Goal: Task Accomplishment & Management: Use online tool/utility

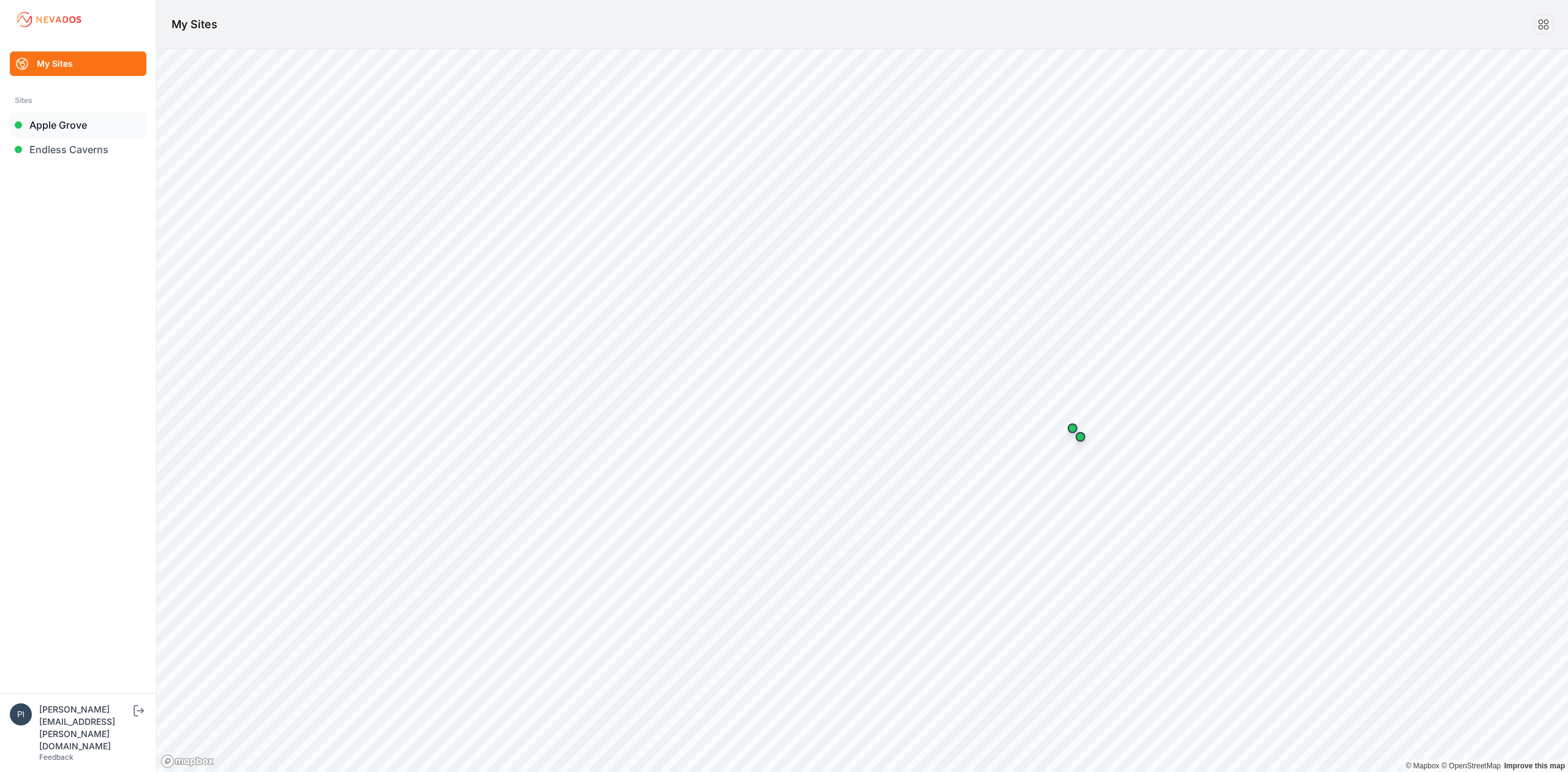
click at [57, 130] on link "Apple Grove" at bounding box center [78, 125] width 137 height 24
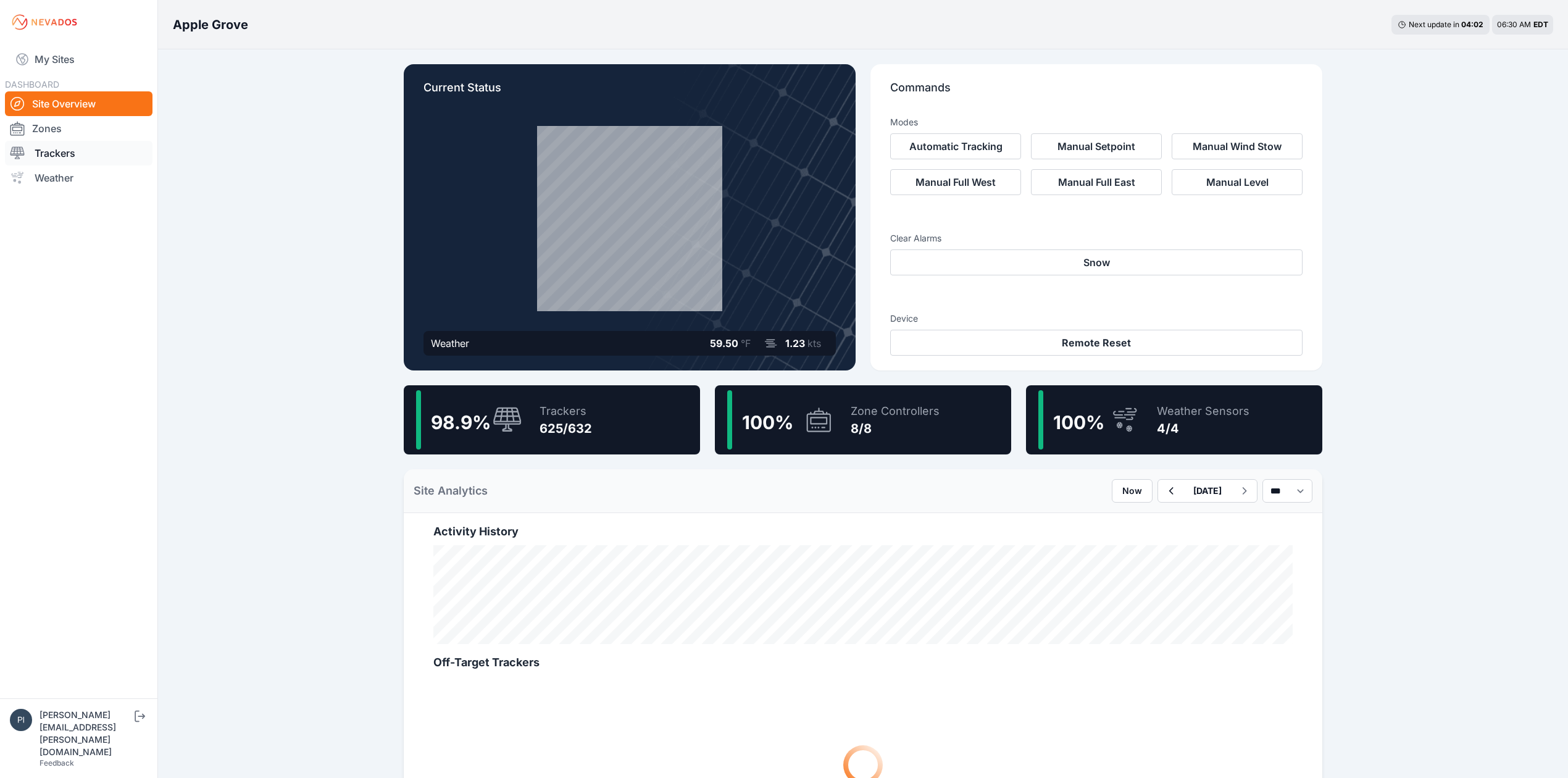
click at [82, 158] on link "Trackers" at bounding box center [78, 153] width 148 height 24
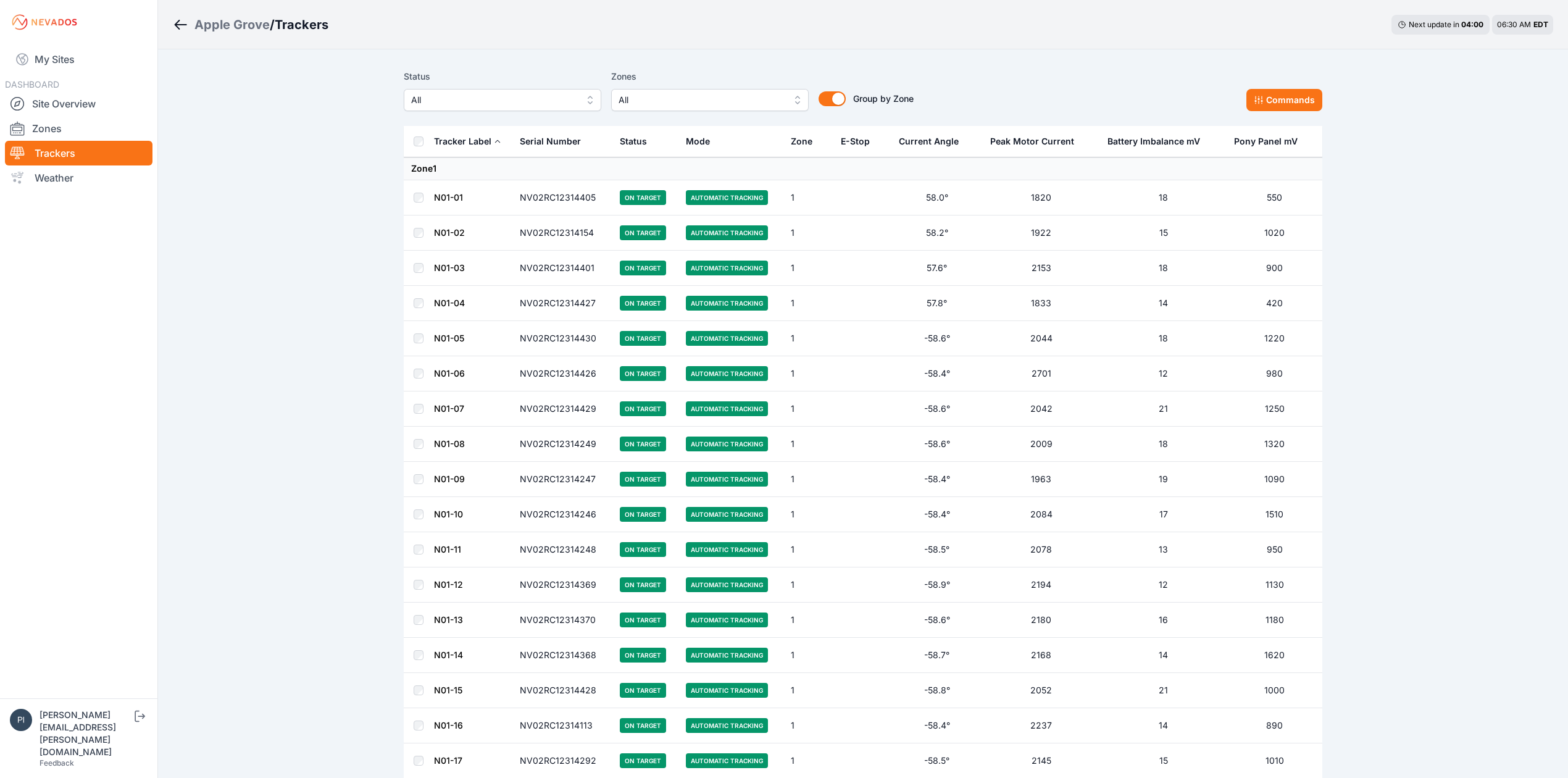
drag, startPoint x: 480, startPoint y: 115, endPoint x: 482, endPoint y: 107, distance: 8.2
click at [480, 114] on div "Status All Zones All Group by Zone Group by Zone Commands" at bounding box center [863, 95] width 919 height 62
click at [484, 105] on span "All" at bounding box center [494, 99] width 165 height 15
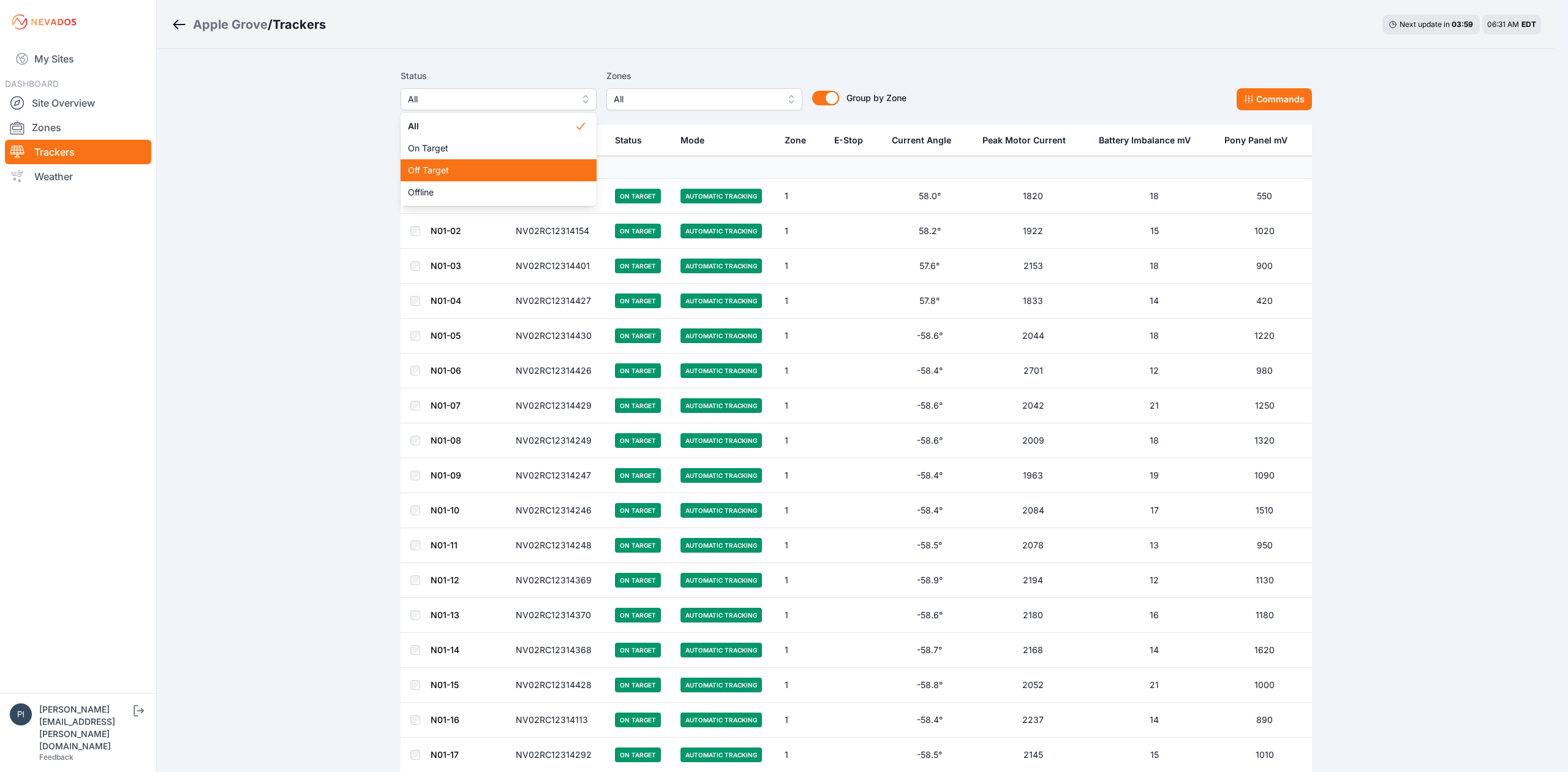
click at [458, 175] on span "Off Target" at bounding box center [492, 170] width 167 height 12
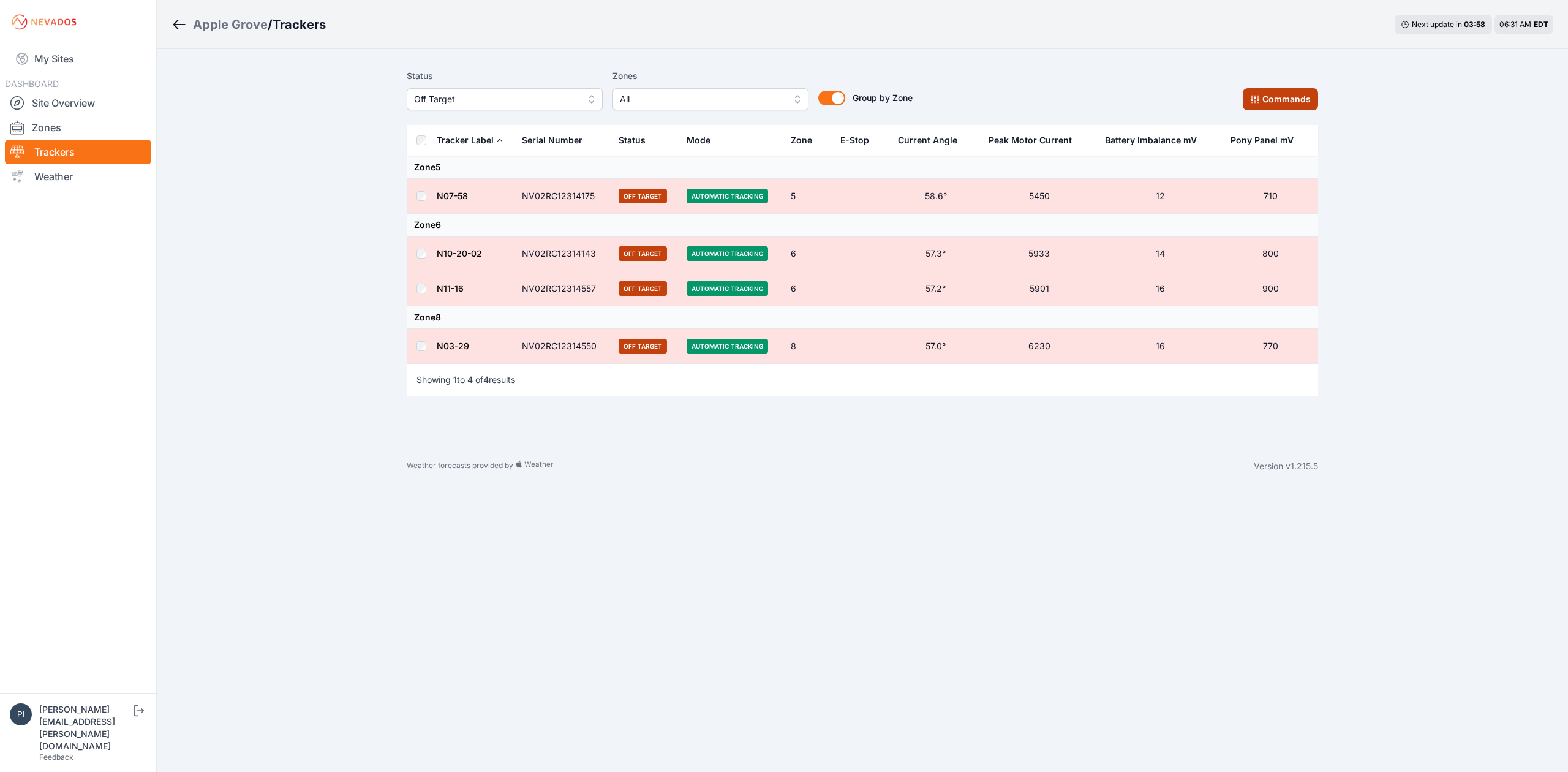
click at [1277, 88] on button "Commands" at bounding box center [1280, 99] width 75 height 22
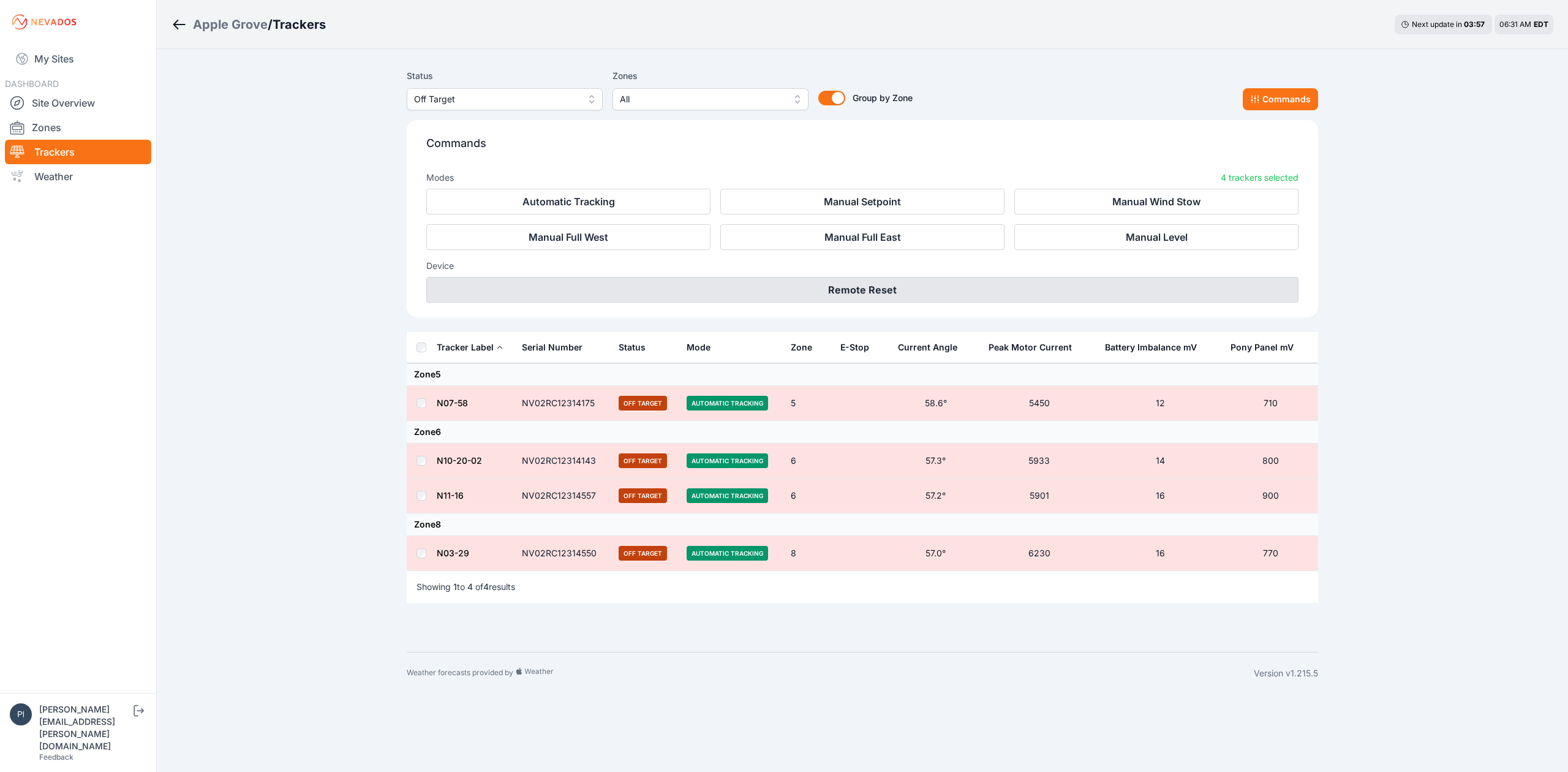
click at [883, 298] on button "Remote Reset" at bounding box center [862, 290] width 872 height 26
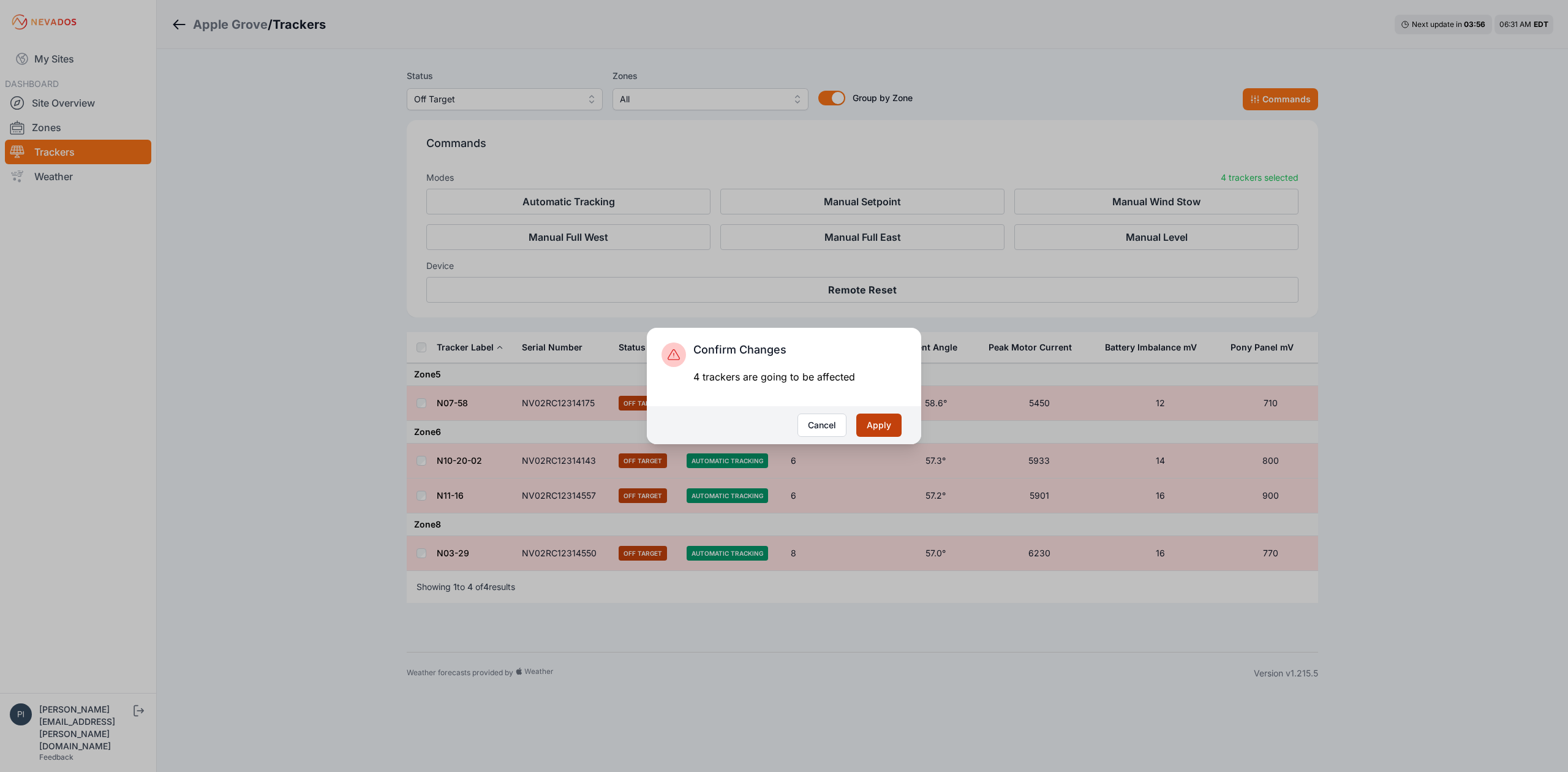
click at [878, 414] on button "Apply" at bounding box center [879, 425] width 46 height 24
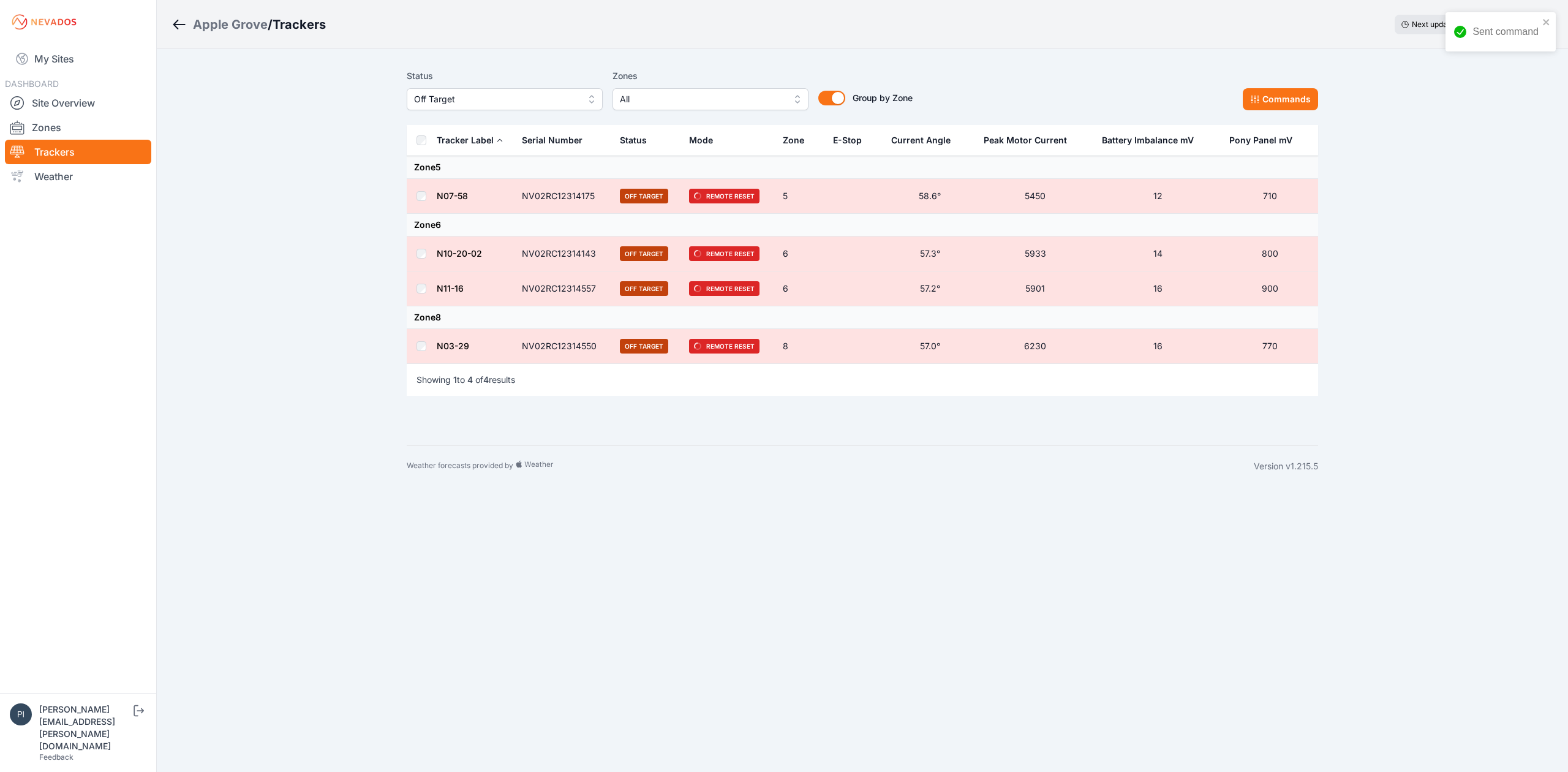
click at [484, 92] on span "Off Target" at bounding box center [496, 99] width 164 height 14
click at [487, 192] on span "Offline" at bounding box center [498, 192] width 167 height 12
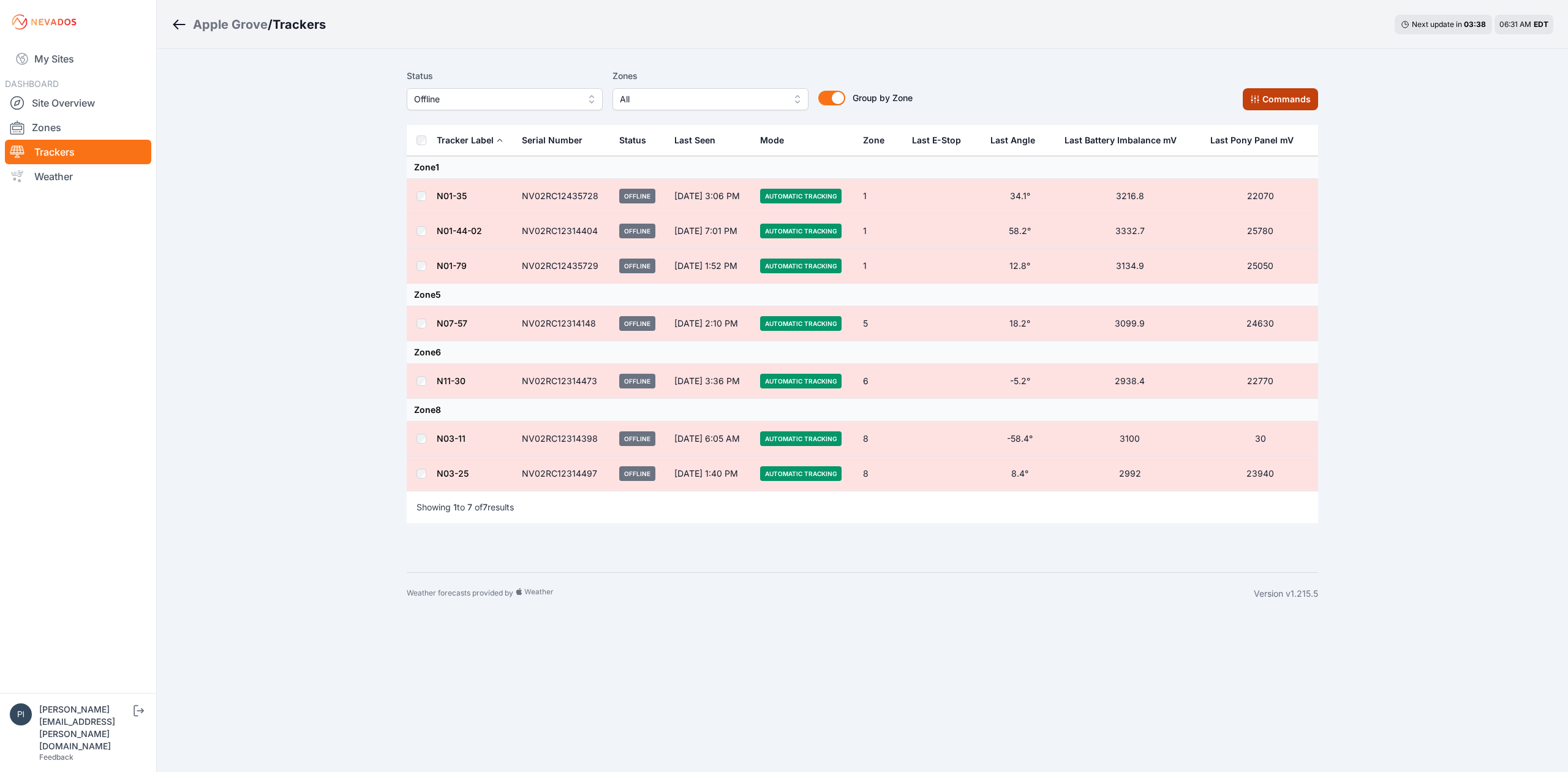
click at [1252, 97] on icon at bounding box center [1255, 99] width 8 height 8
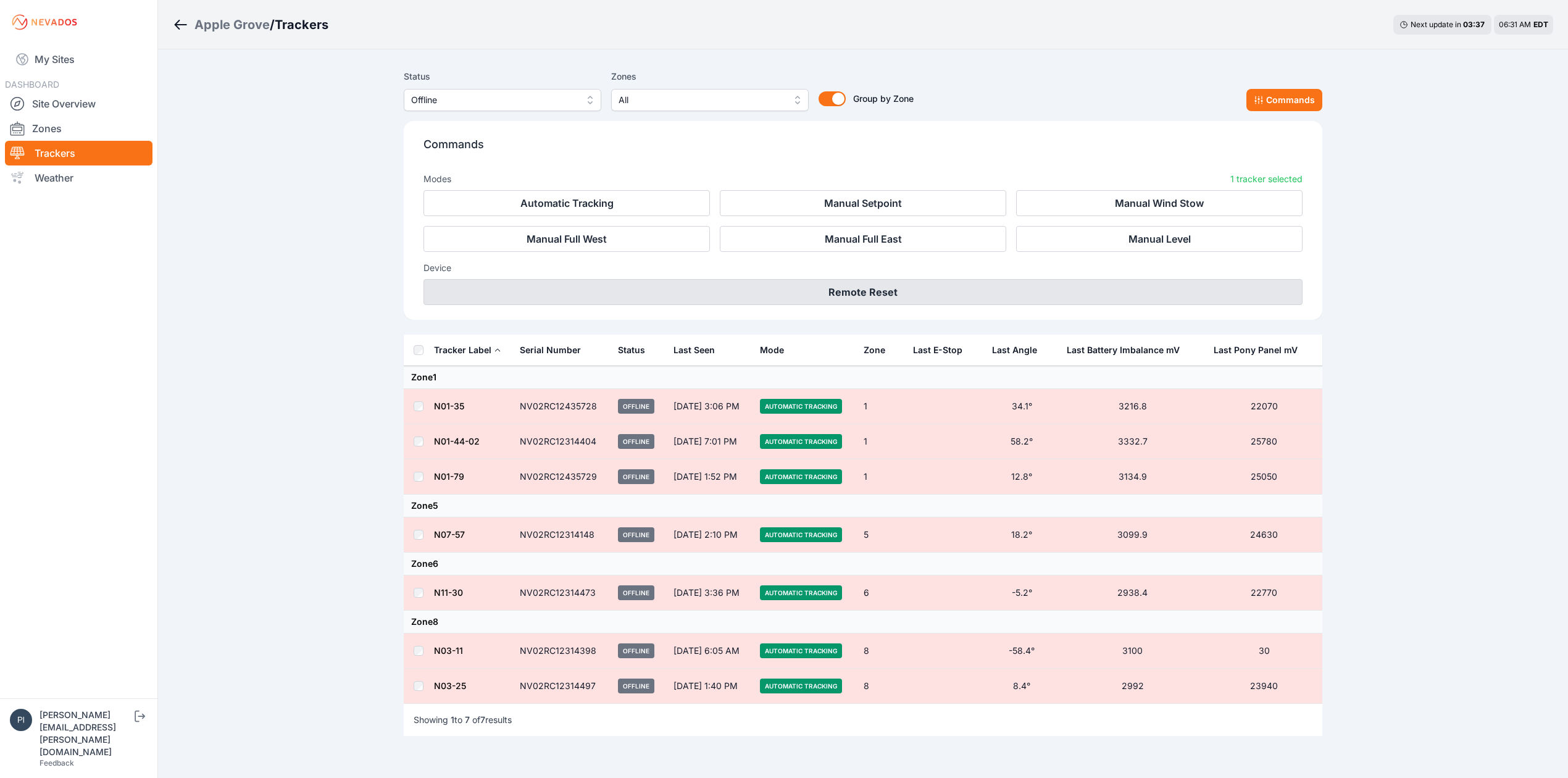
click at [731, 286] on button "Remote Reset" at bounding box center [863, 292] width 879 height 26
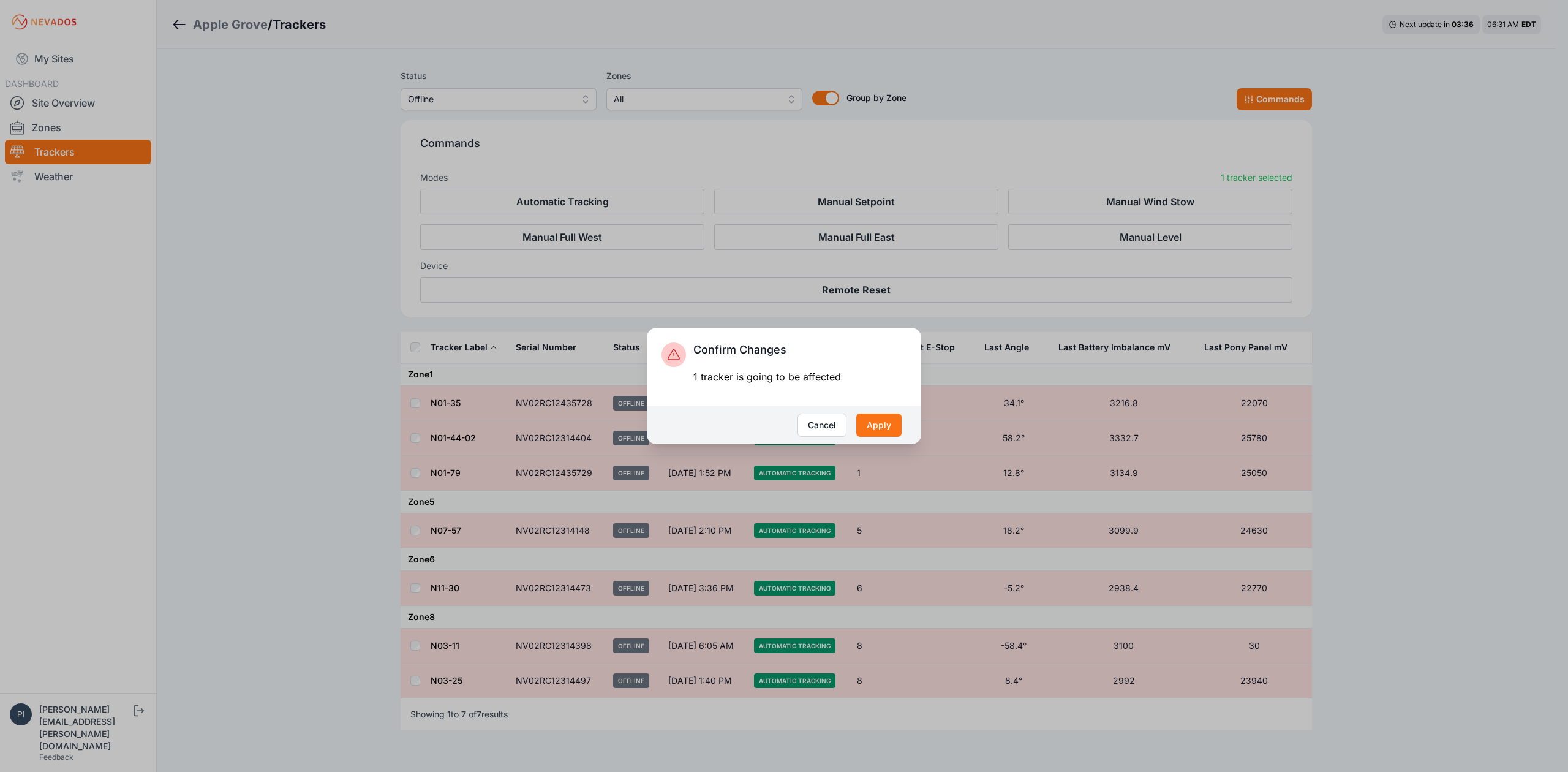
click at [903, 431] on div "Cancel Apply" at bounding box center [784, 425] width 275 height 38
click at [893, 430] on button "Apply" at bounding box center [879, 425] width 46 height 24
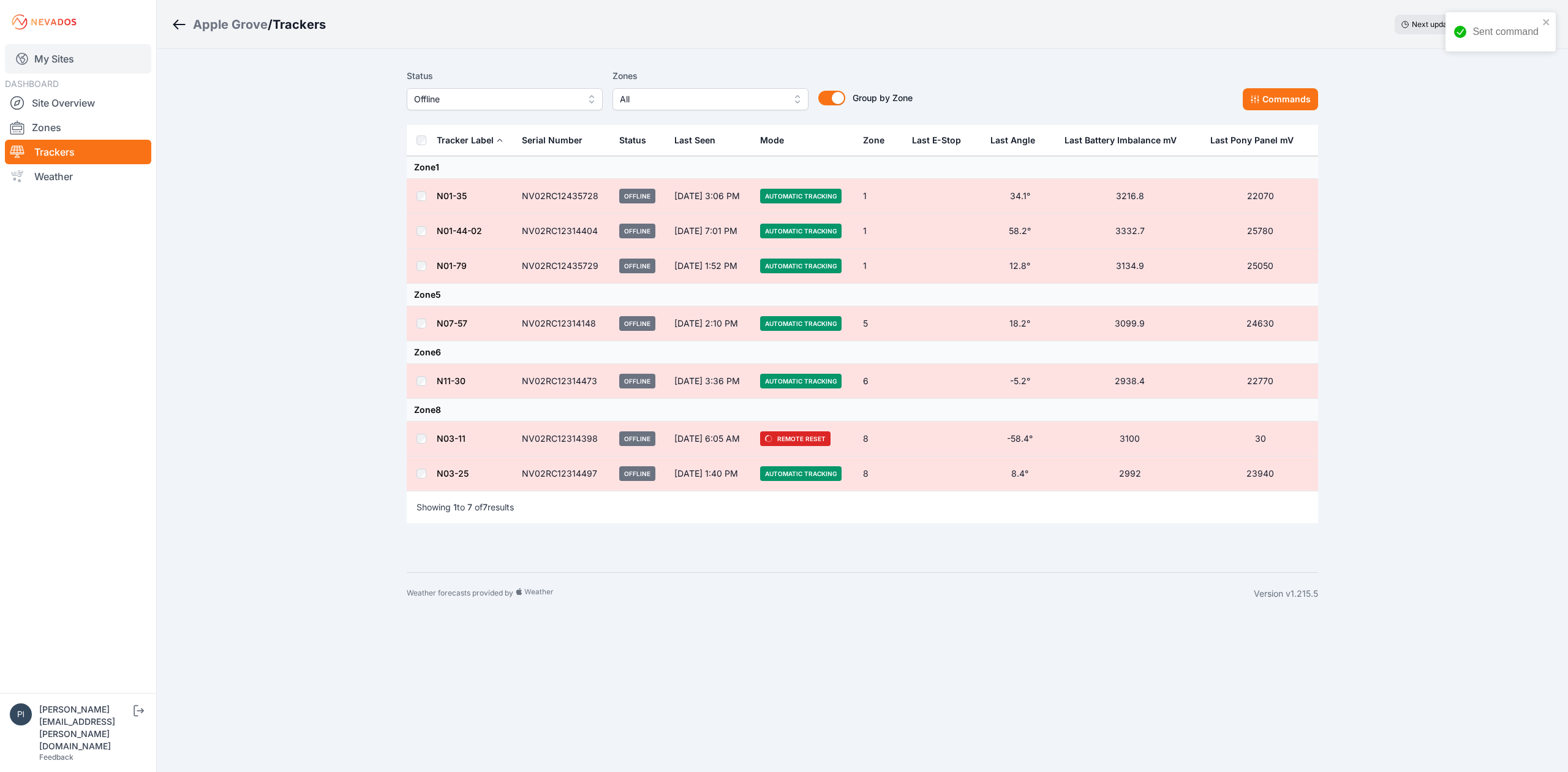
click at [61, 64] on link "My Sites" at bounding box center [77, 58] width 146 height 30
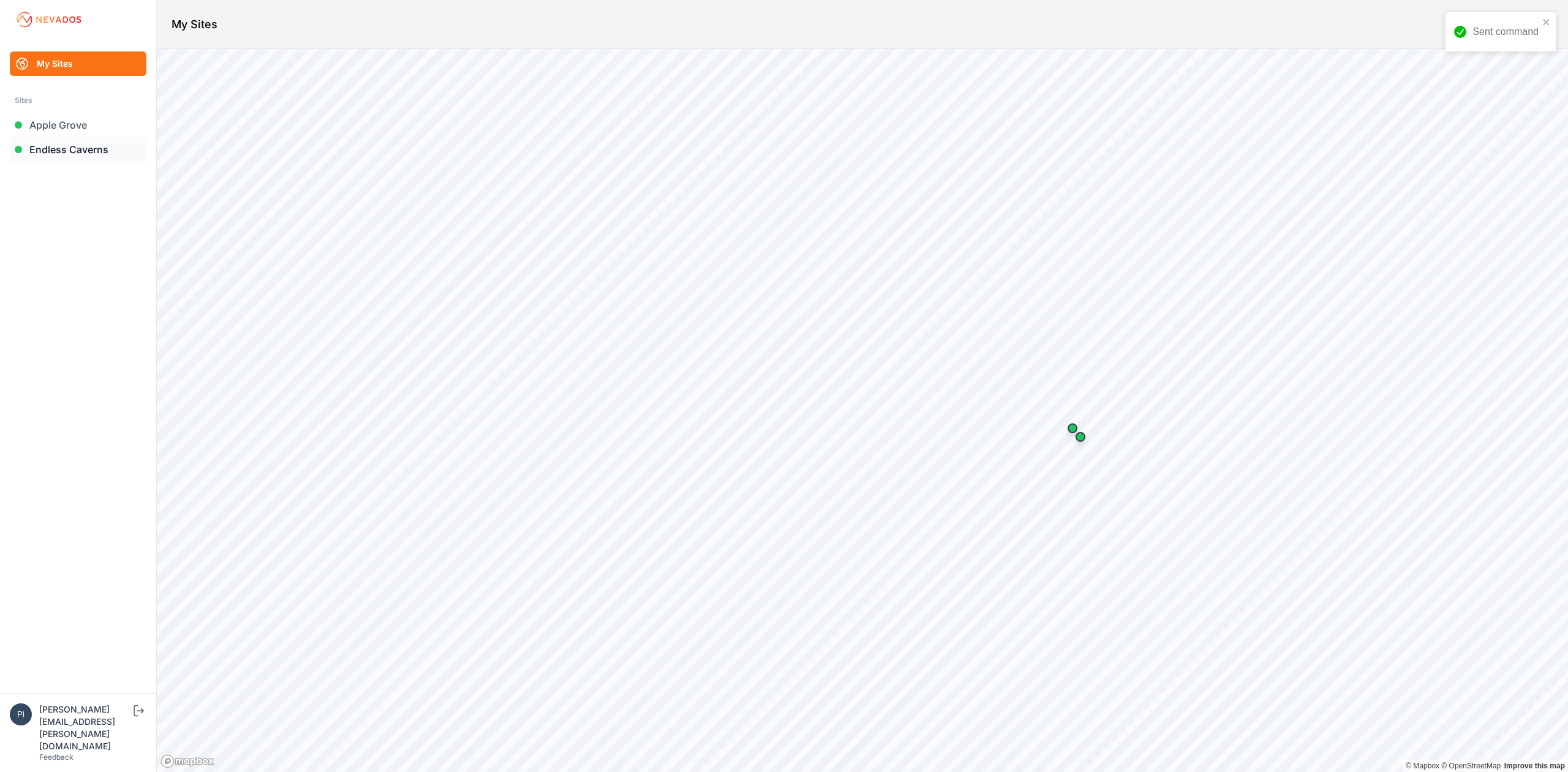
click at [93, 148] on link "Endless Caverns" at bounding box center [78, 150] width 137 height 24
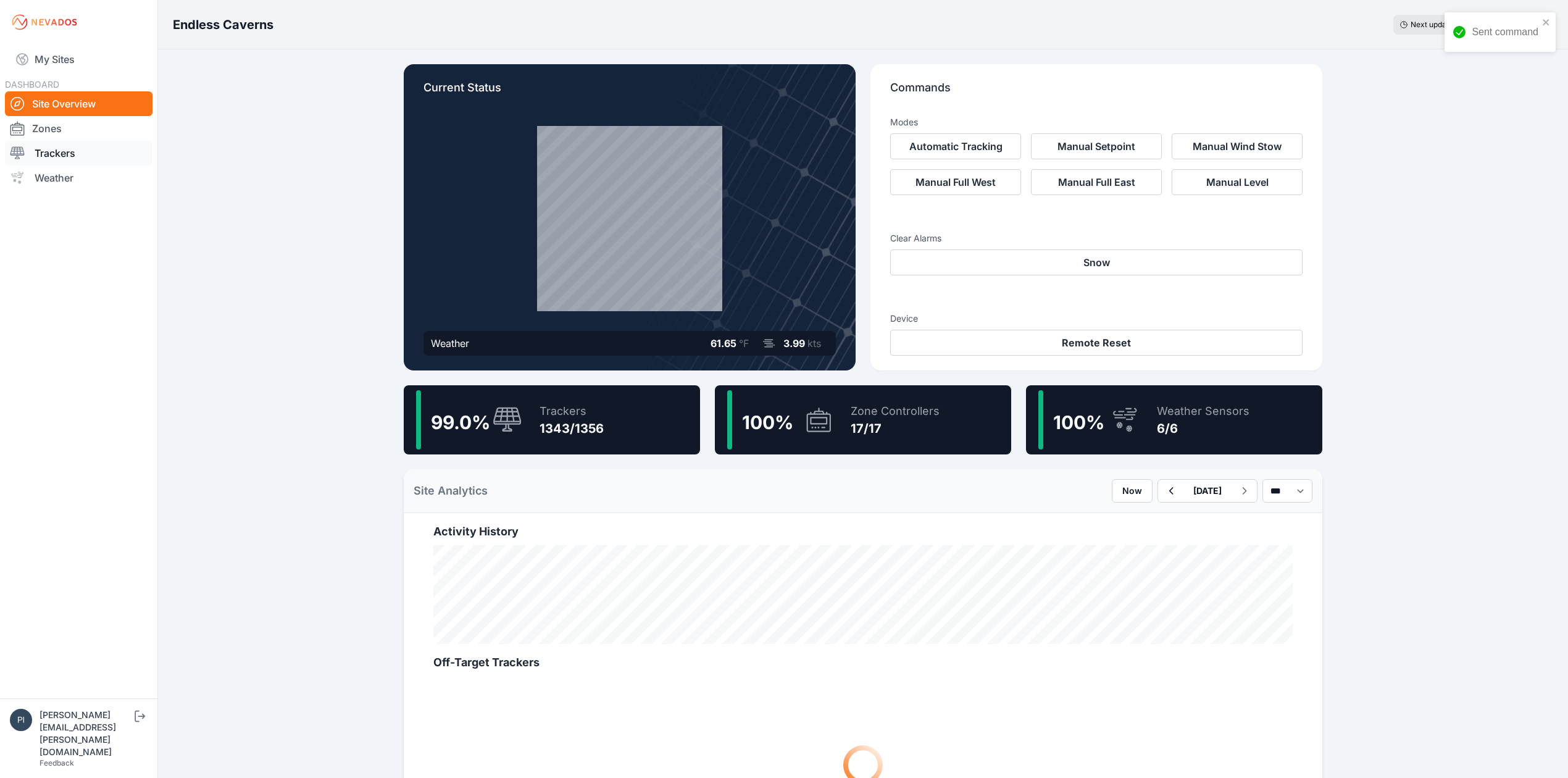
click at [121, 156] on link "Trackers" at bounding box center [78, 153] width 148 height 24
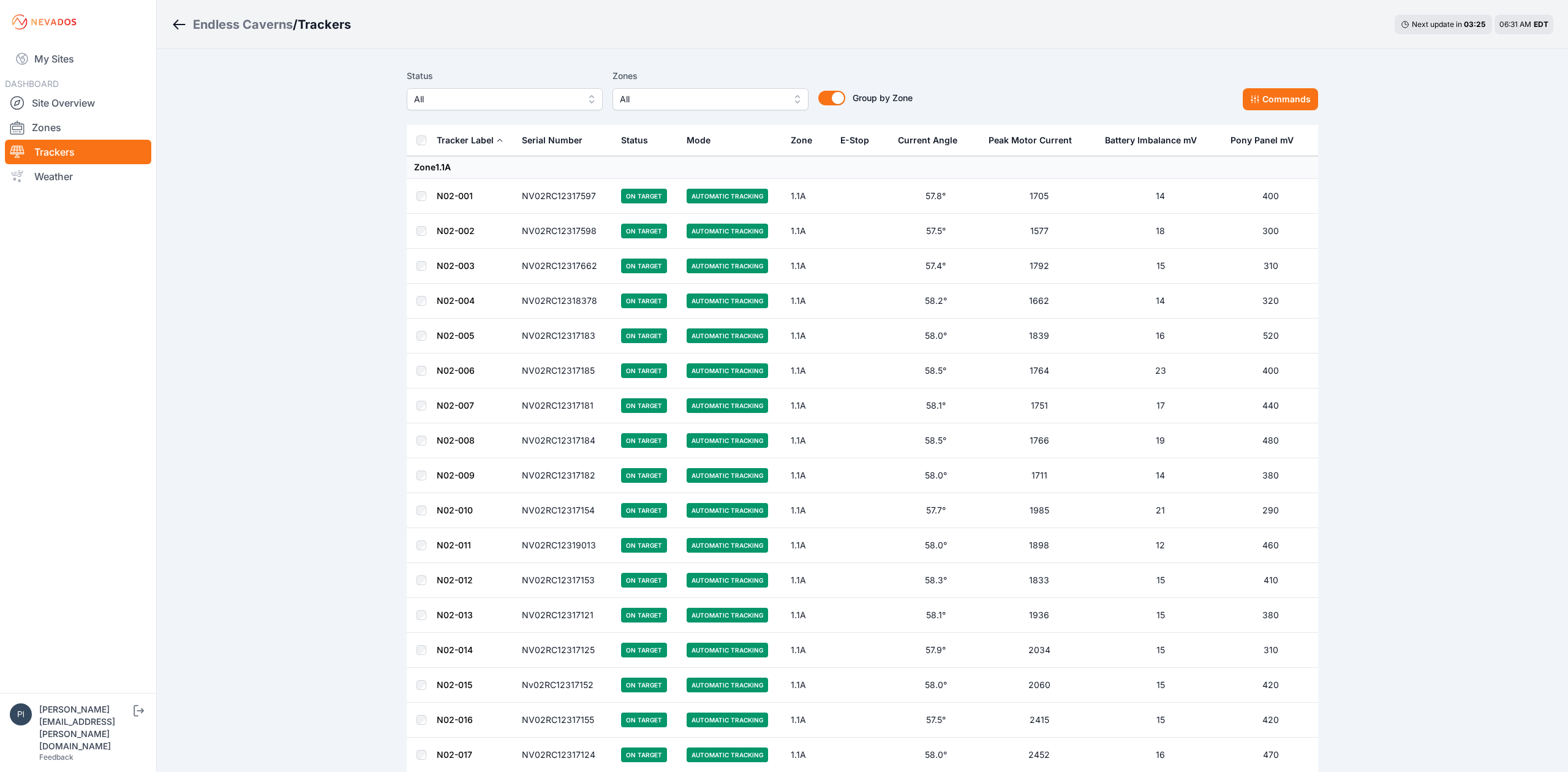
click at [491, 98] on span "All" at bounding box center [496, 99] width 164 height 14
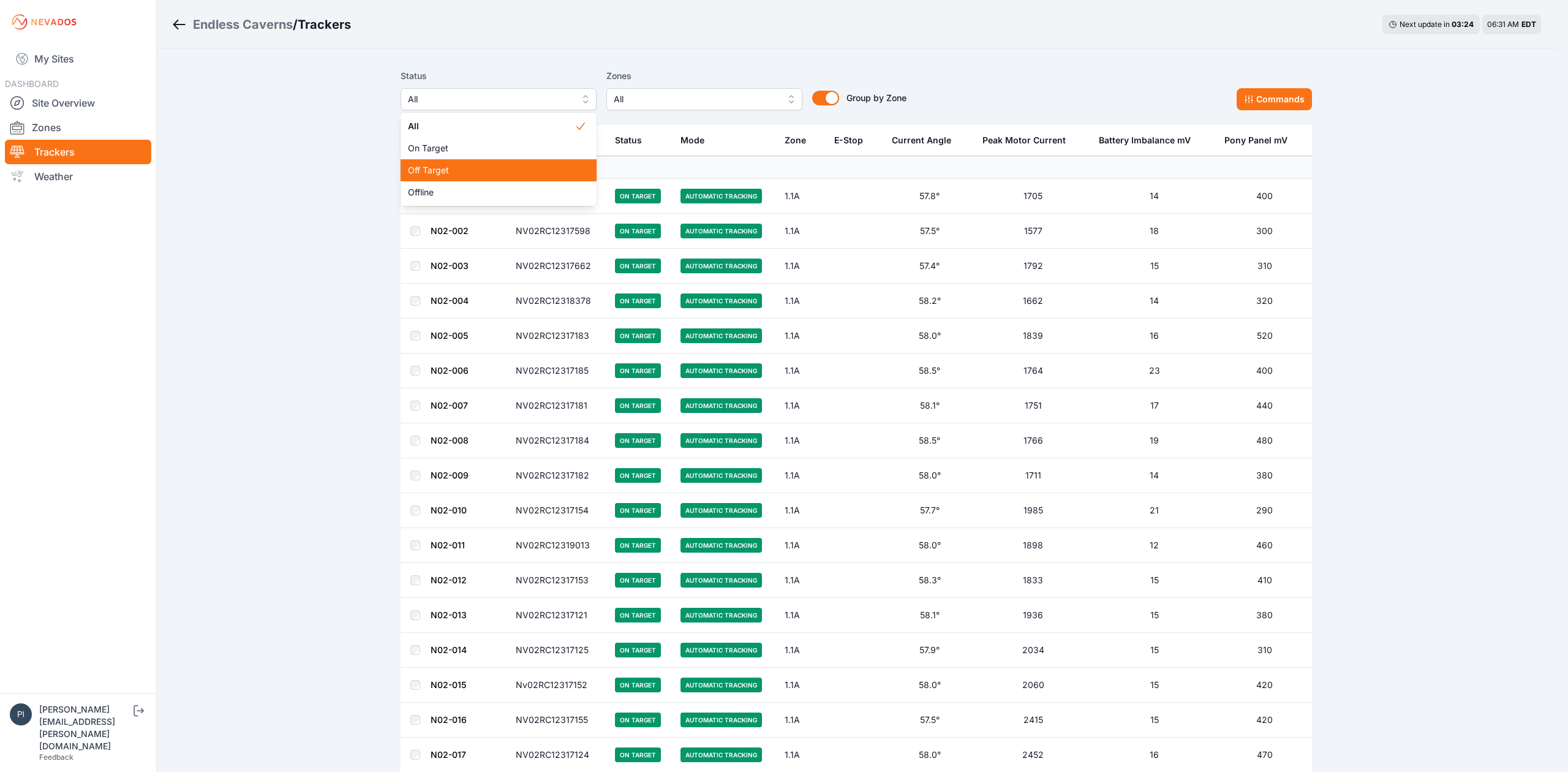
click at [474, 179] on div "Off Target" at bounding box center [499, 170] width 196 height 22
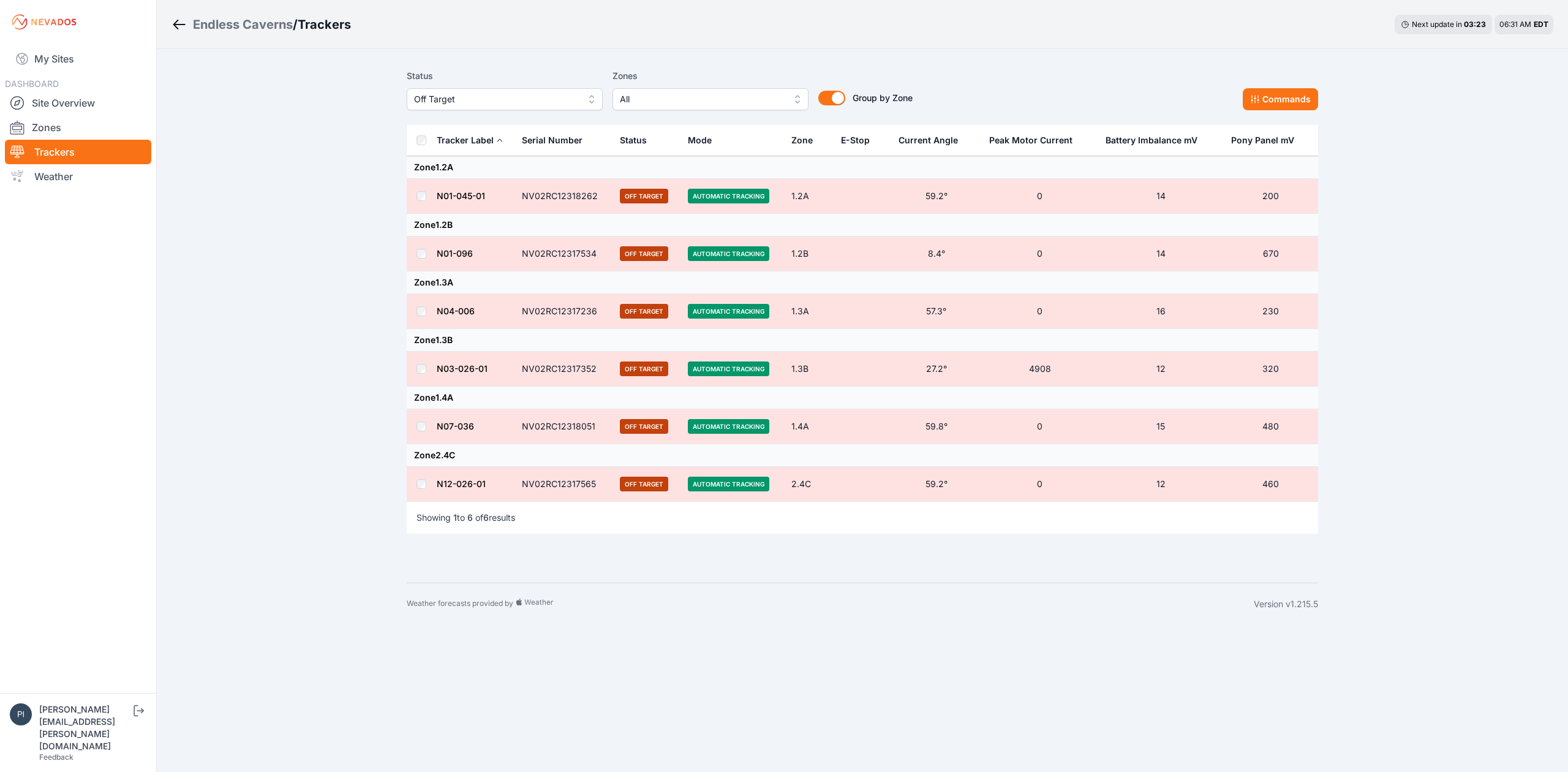
click at [429, 145] on th at bounding box center [421, 140] width 30 height 31
click at [1267, 106] on button "Commands" at bounding box center [1280, 99] width 75 height 22
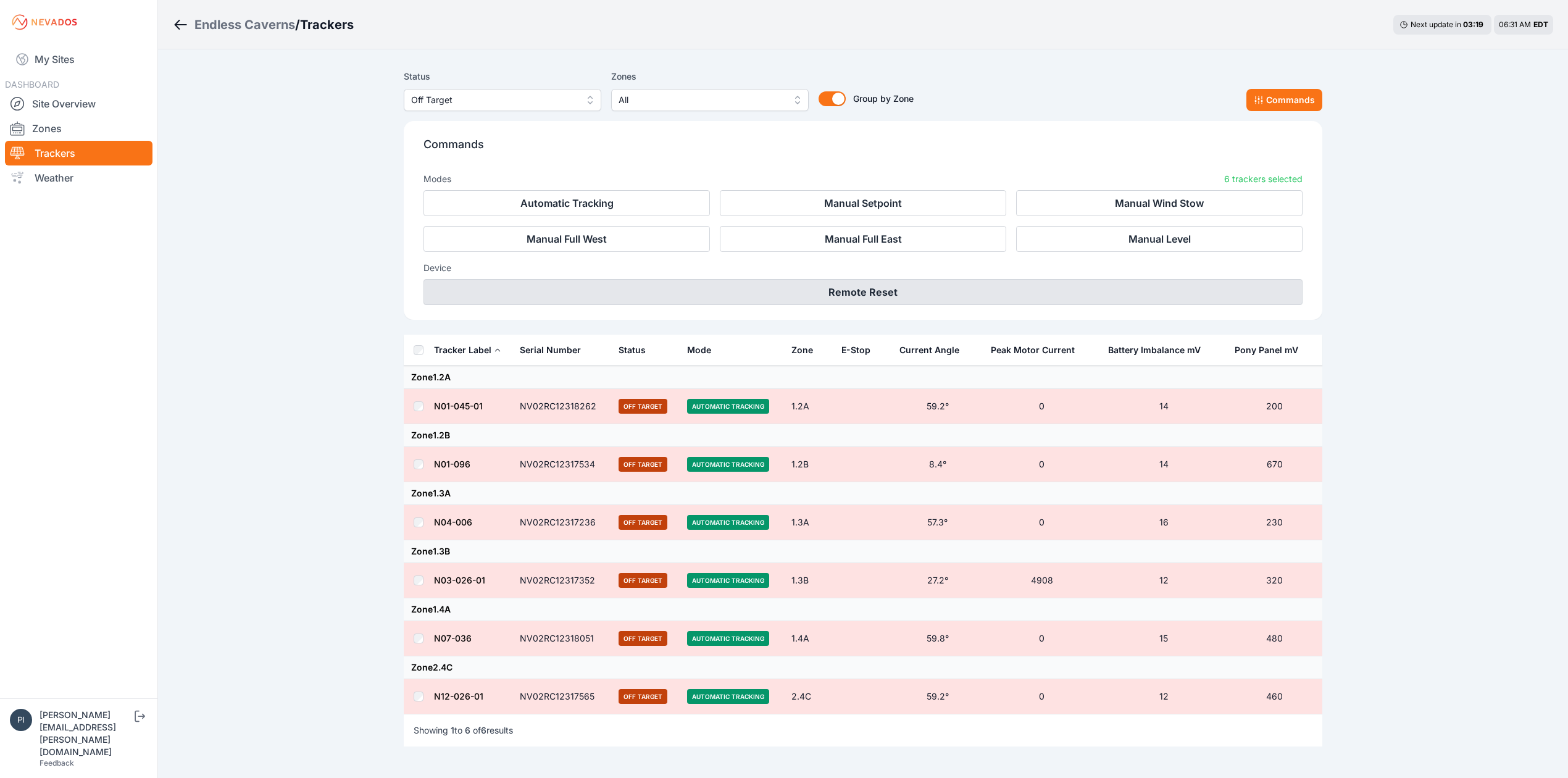
click at [922, 295] on button "Remote Reset" at bounding box center [863, 292] width 879 height 26
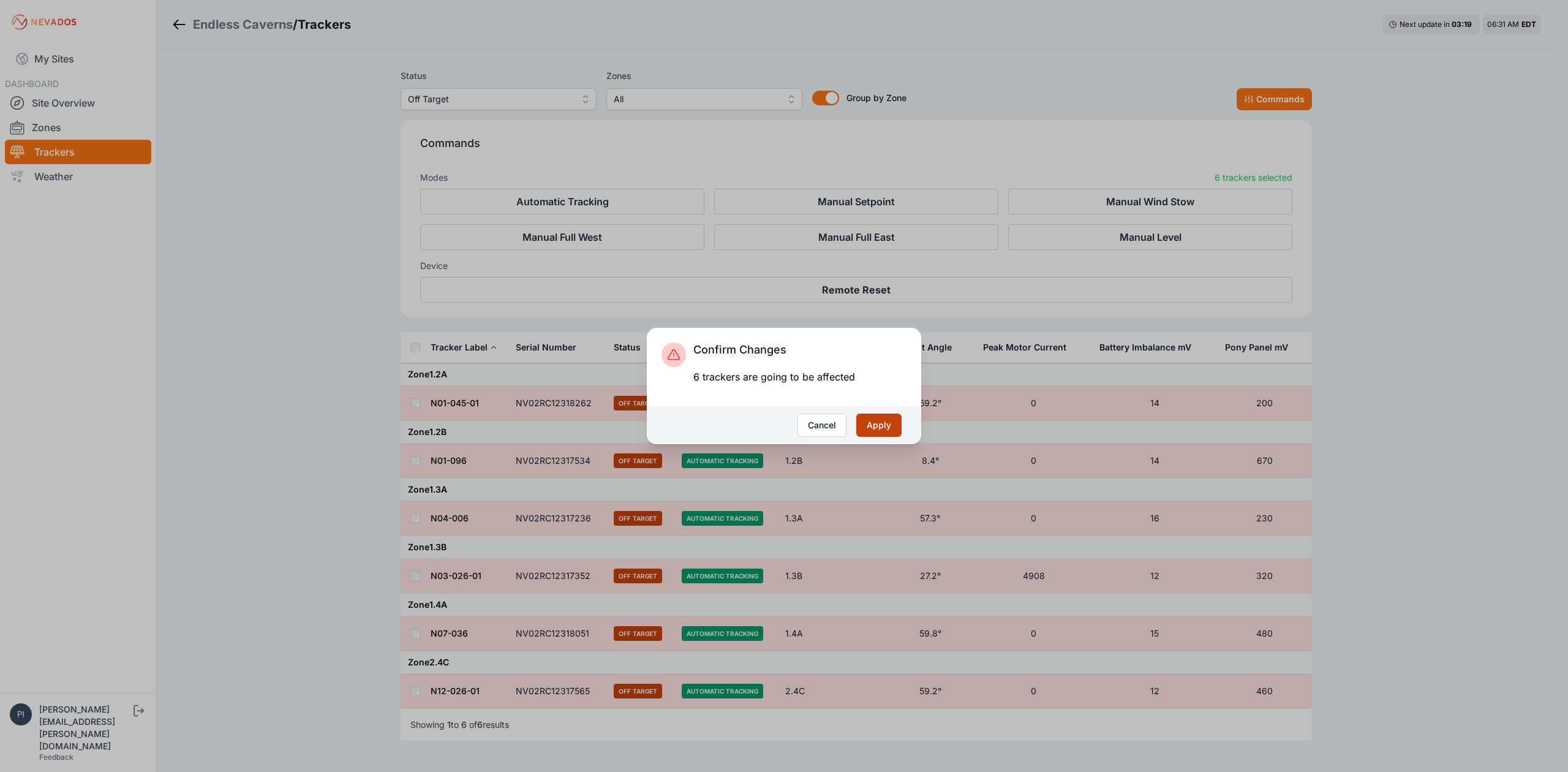
click at [881, 427] on button "Apply" at bounding box center [879, 425] width 46 height 24
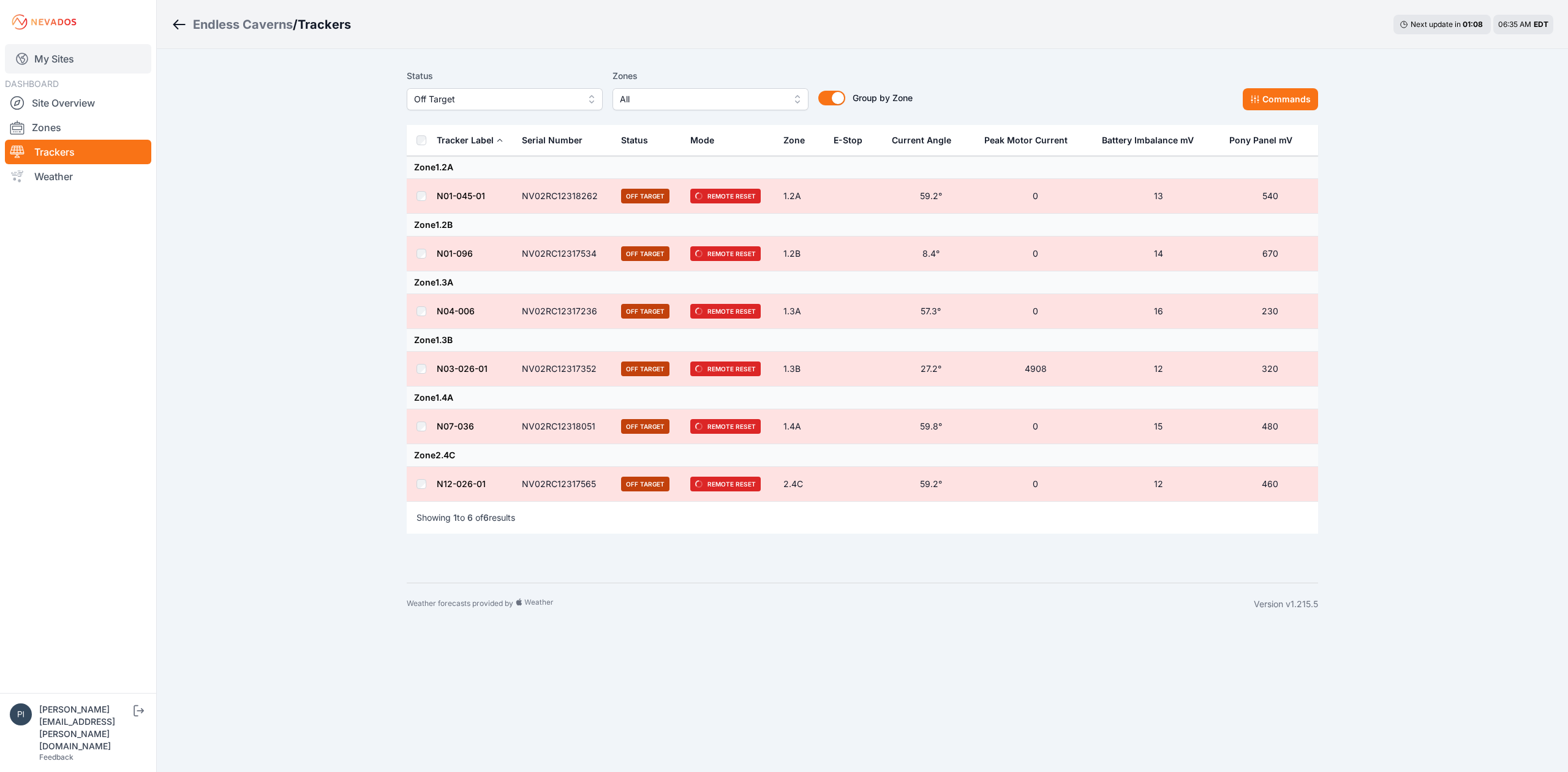
click at [87, 58] on link "My Sites" at bounding box center [77, 58] width 146 height 30
